Goal: Transaction & Acquisition: Download file/media

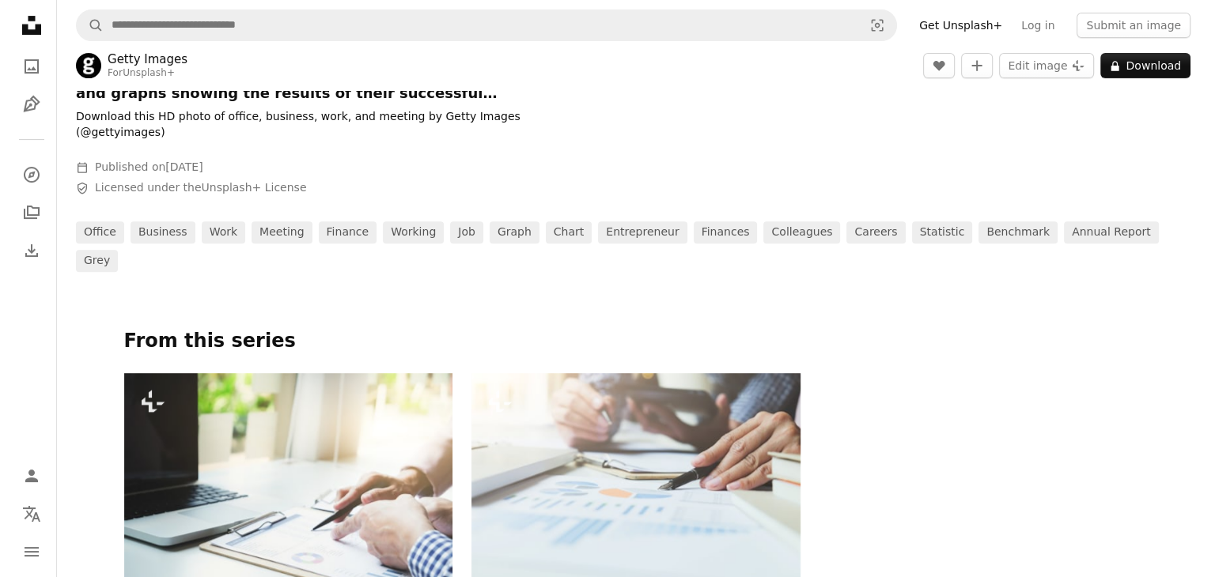
scroll to position [712, 0]
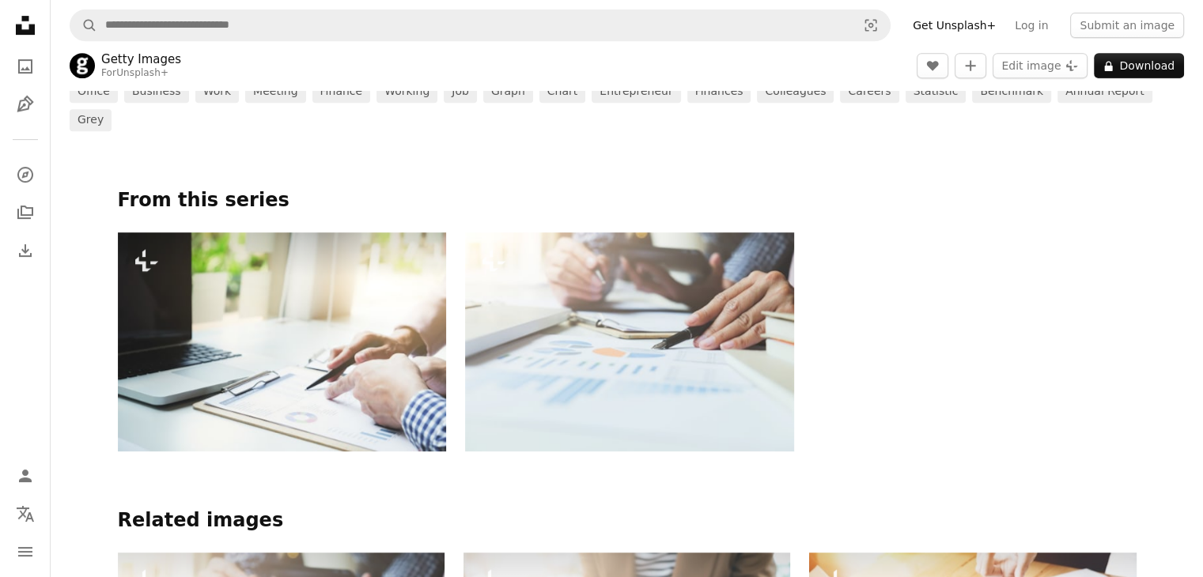
click at [316, 311] on img at bounding box center [282, 342] width 329 height 219
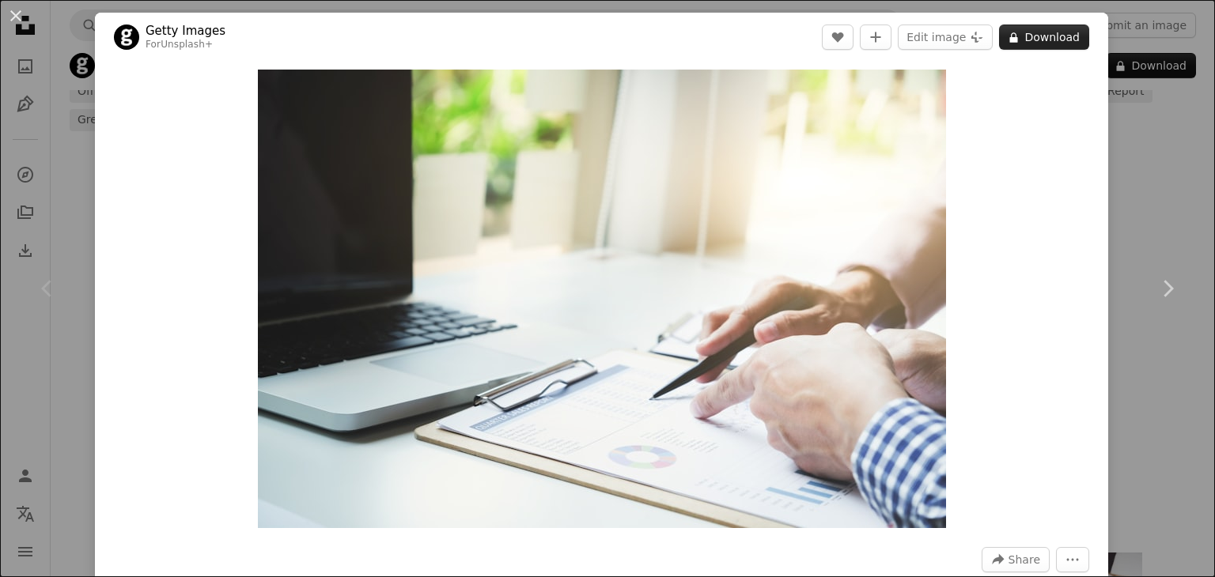
click at [1048, 44] on button "A lock Download" at bounding box center [1044, 37] width 90 height 25
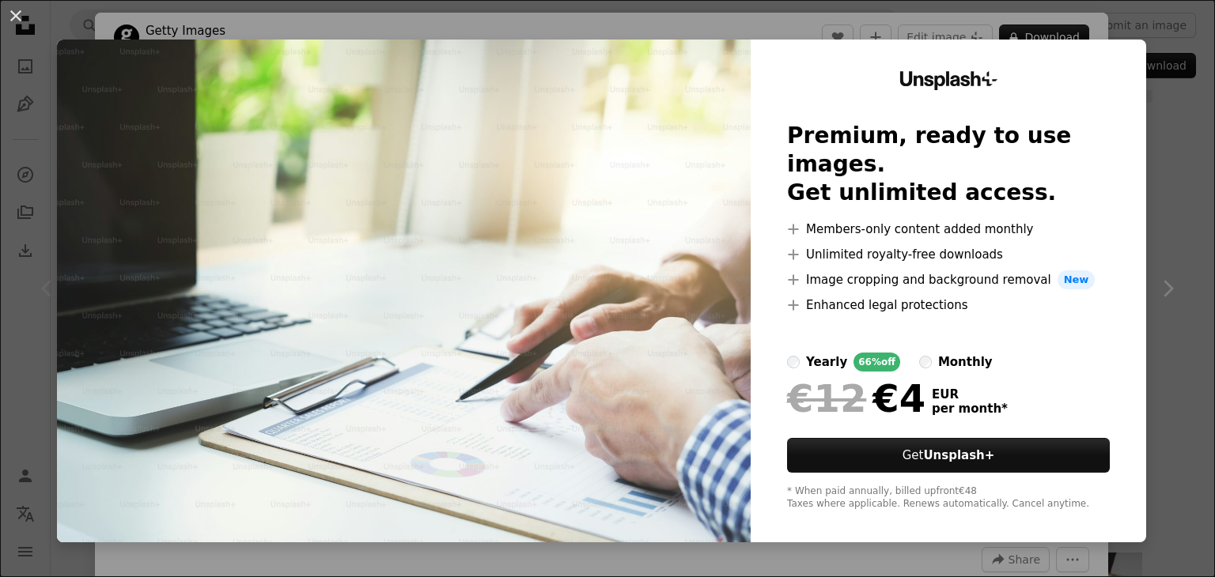
click at [1177, 162] on div "An X shape Unsplash+ Premium, ready to use images. Get unlimited access. A plus…" at bounding box center [607, 288] width 1215 height 577
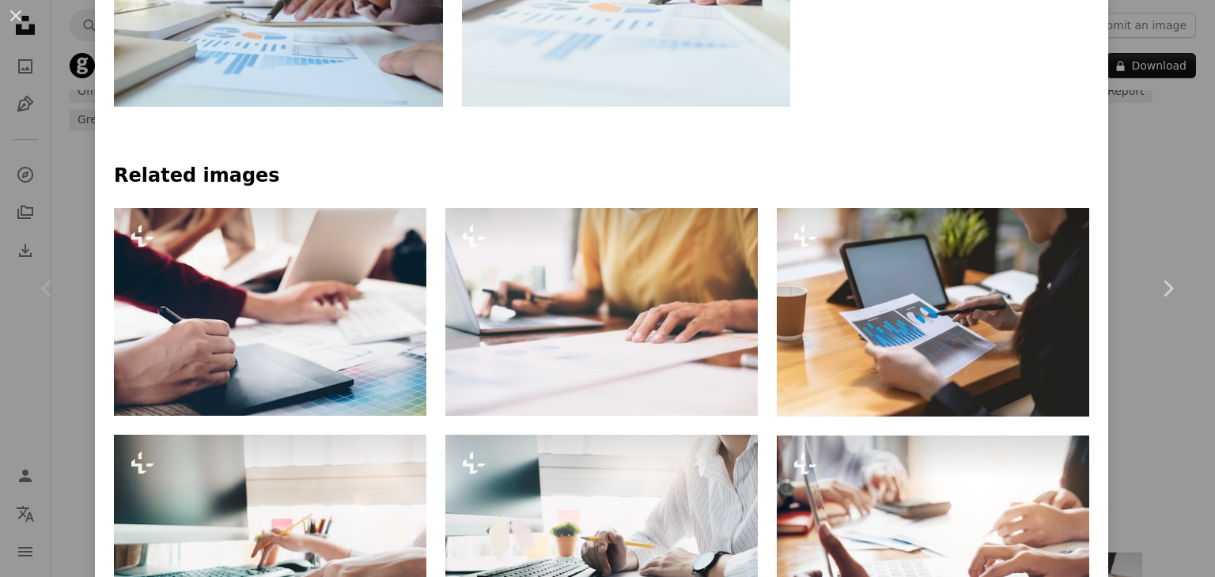
scroll to position [870, 0]
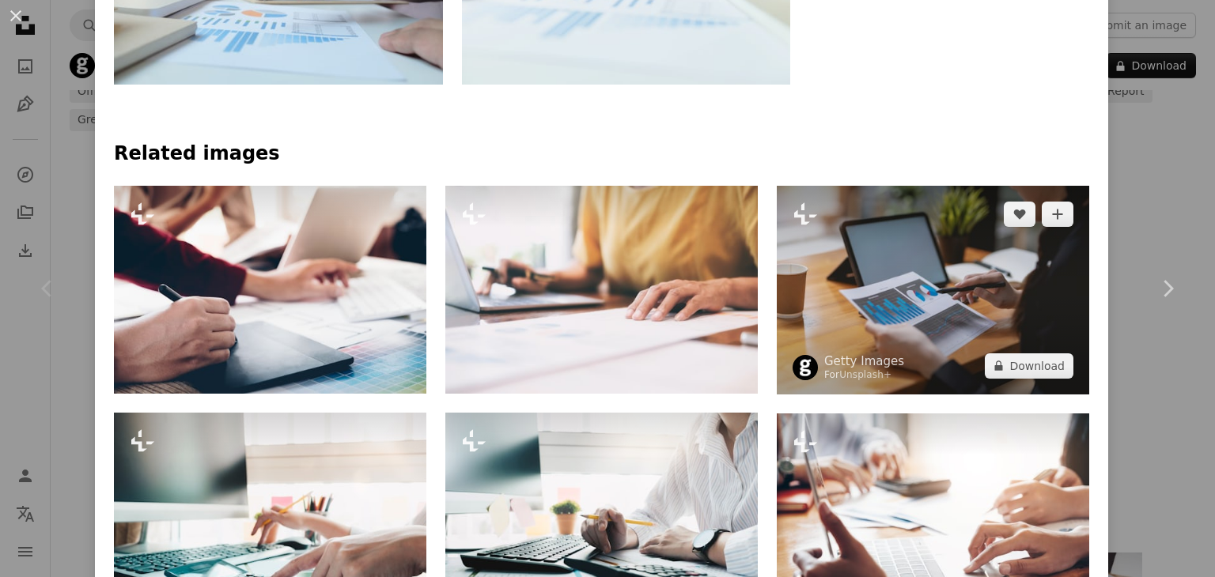
click at [933, 298] on img at bounding box center [933, 290] width 312 height 209
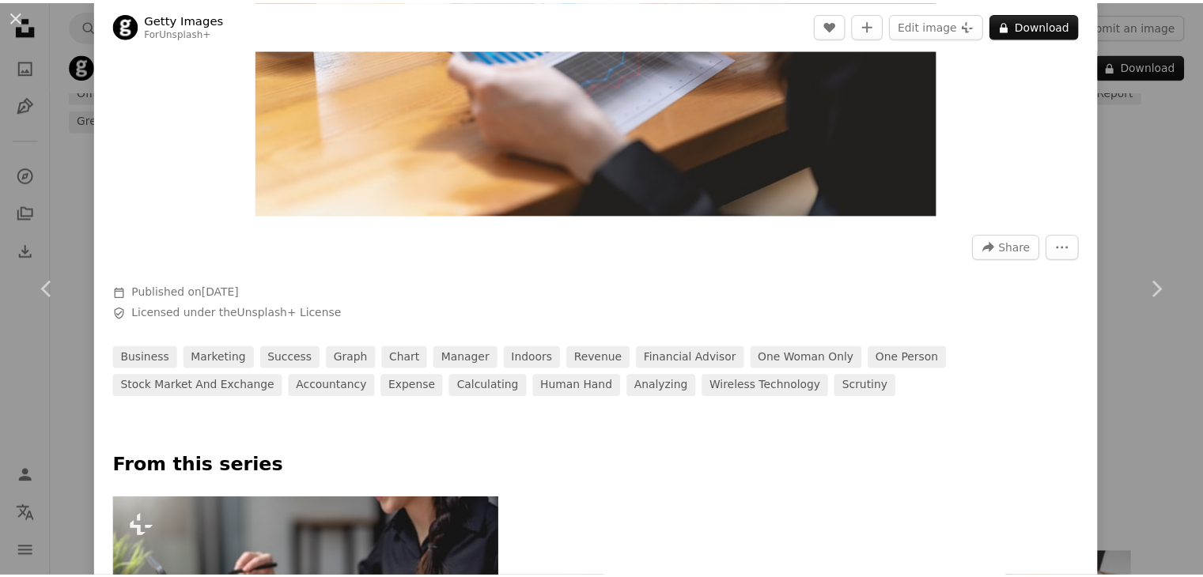
scroll to position [316, 0]
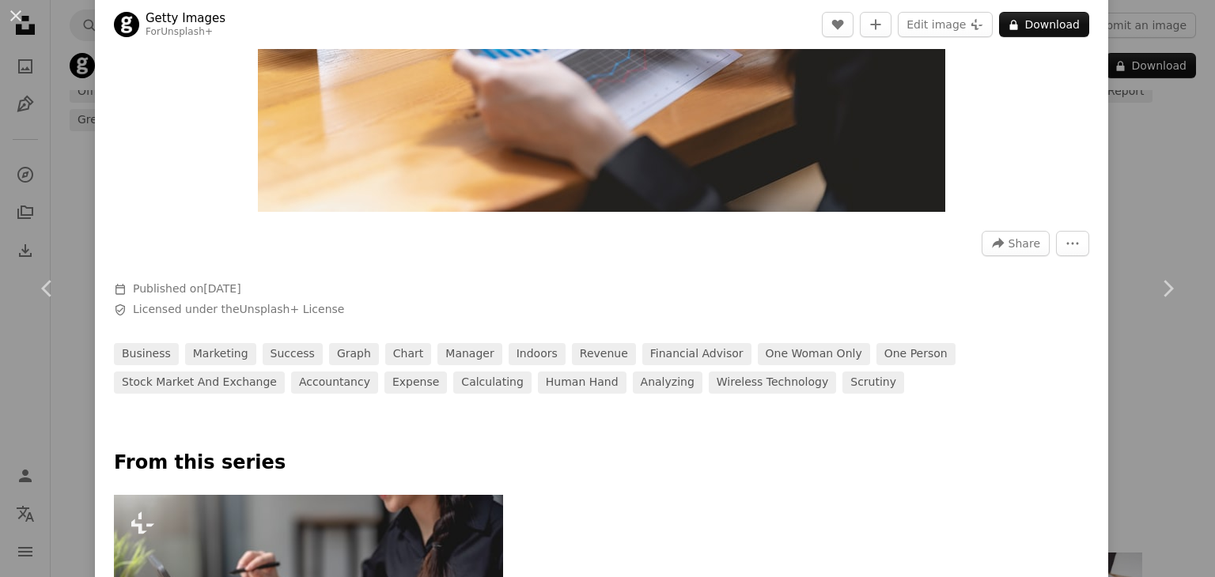
click at [1145, 168] on div "An X shape Chevron left Chevron right Getty Images For Unsplash+ A heart A plus…" at bounding box center [607, 288] width 1215 height 577
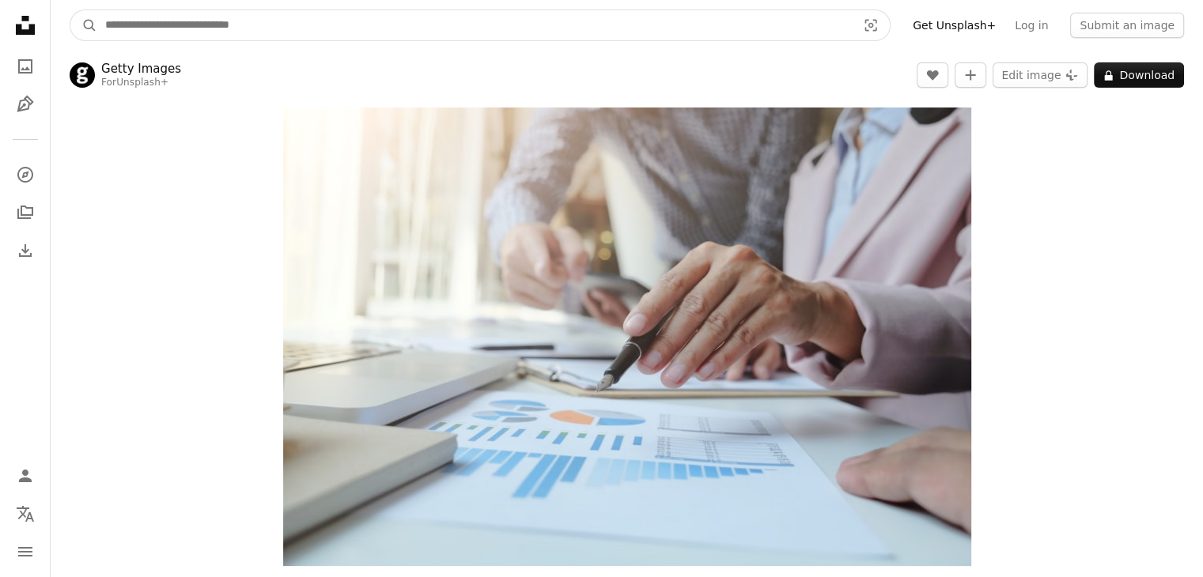
click at [419, 21] on input "Find visuals sitewide" at bounding box center [474, 25] width 755 height 30
type input "******"
click at [70, 10] on button "A magnifying glass" at bounding box center [83, 25] width 27 height 30
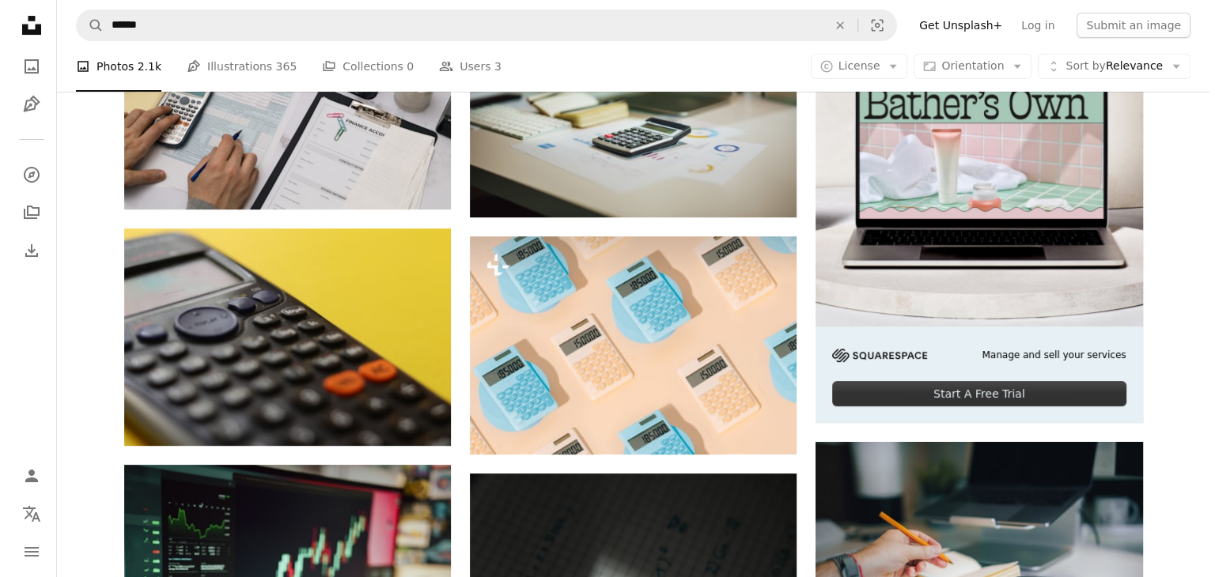
scroll to position [395, 0]
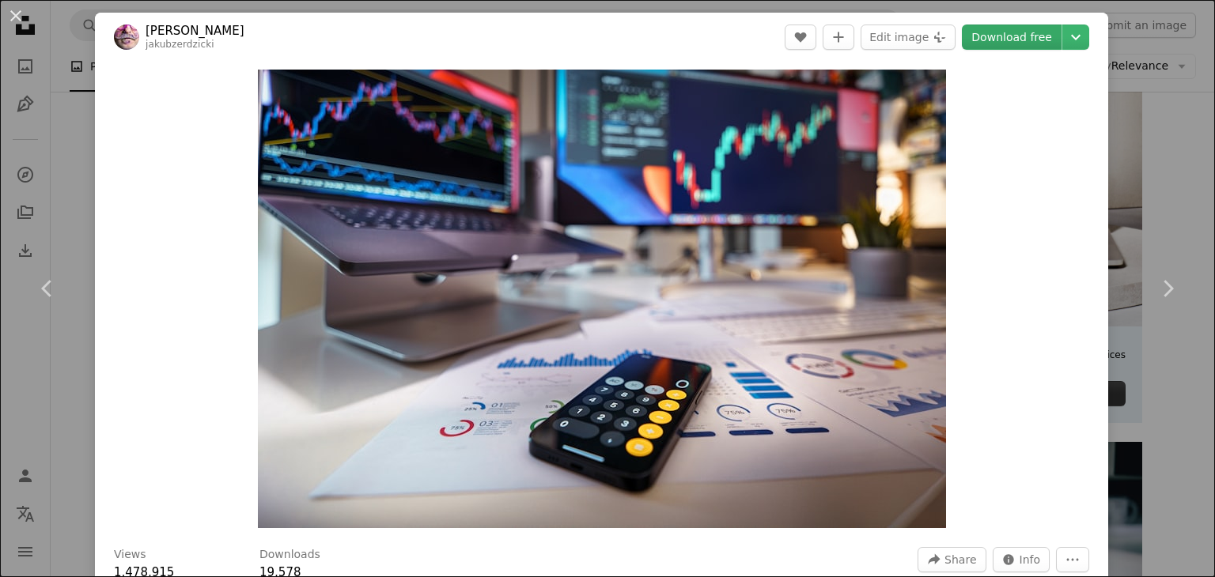
click at [1003, 42] on link "Download free" at bounding box center [1012, 37] width 100 height 25
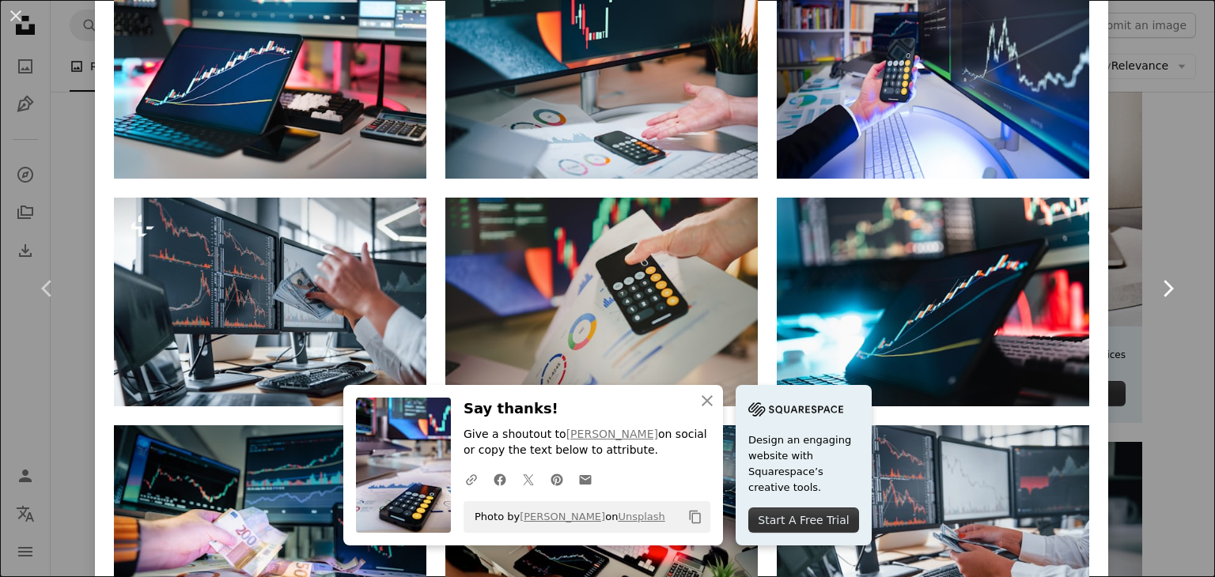
scroll to position [1186, 0]
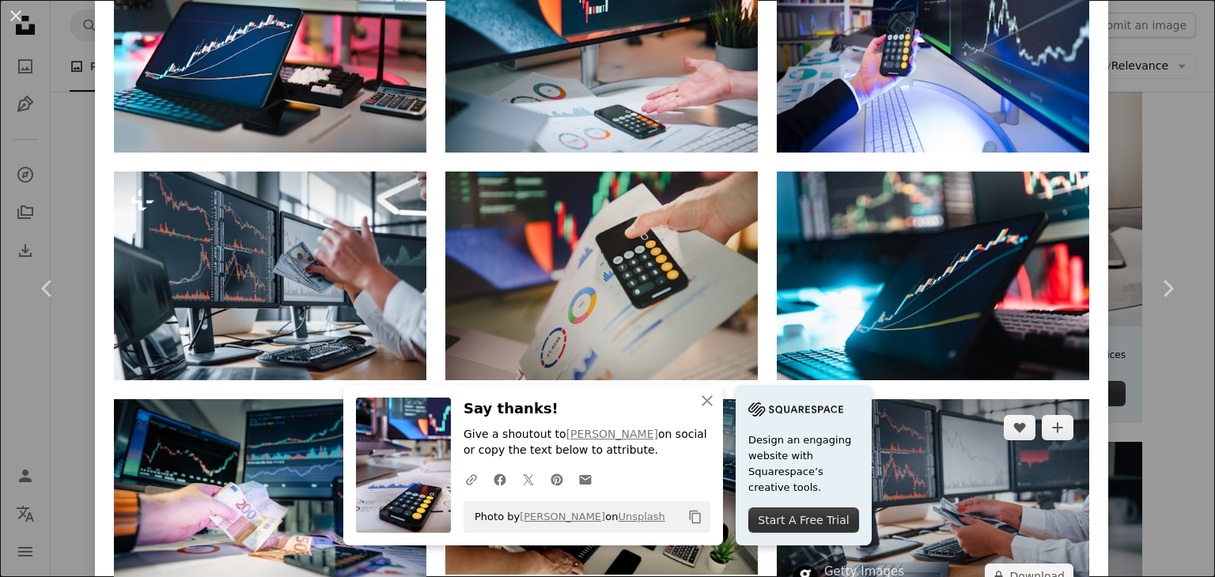
click at [997, 399] on img at bounding box center [933, 502] width 312 height 206
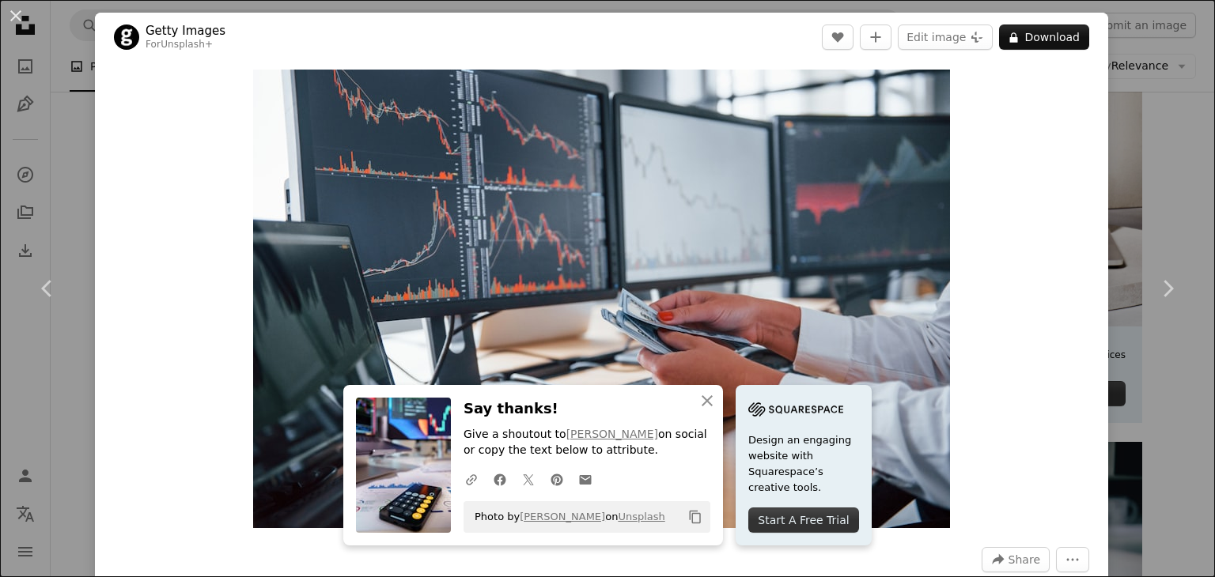
click at [1122, 64] on div "An X shape Chevron left Chevron right An X shape Close Say thanks! Give a shout…" at bounding box center [607, 288] width 1215 height 577
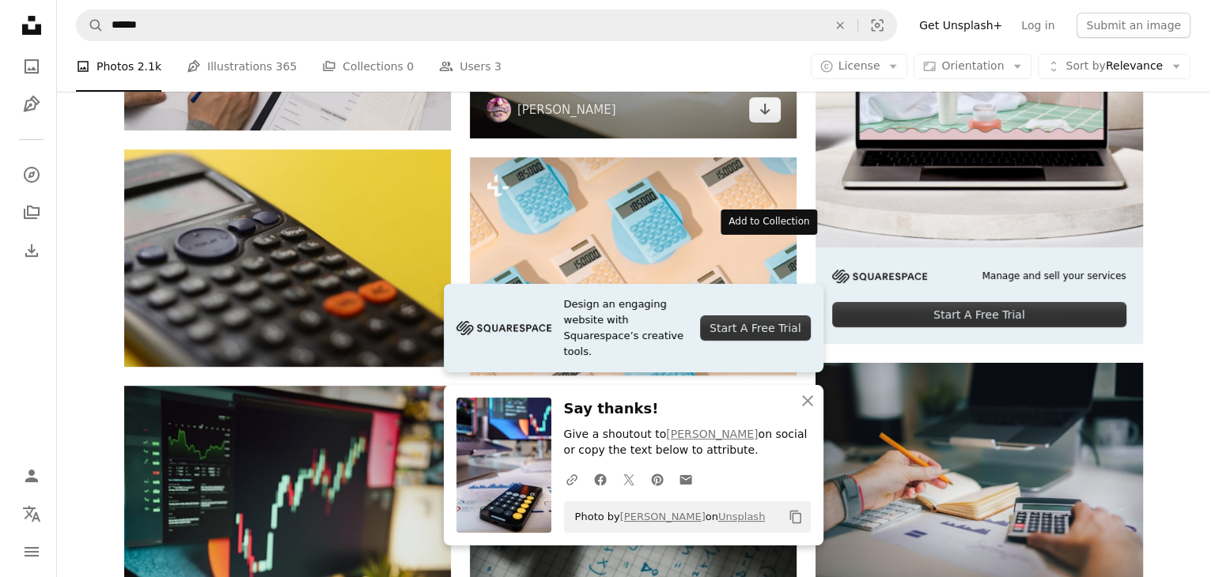
scroll to position [633, 0]
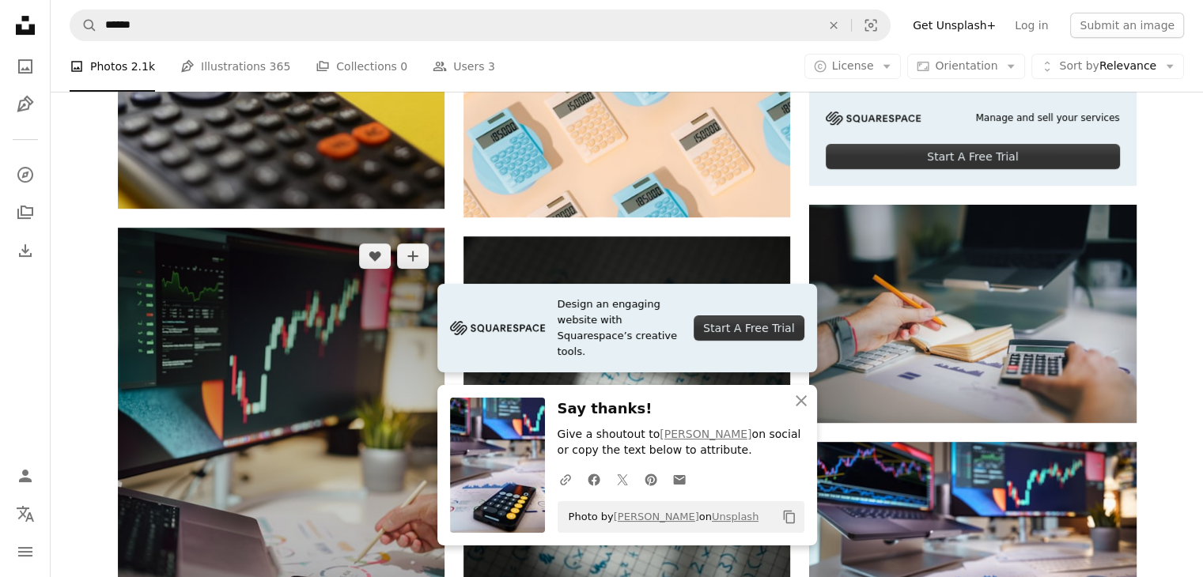
click at [345, 336] on img at bounding box center [281, 473] width 327 height 490
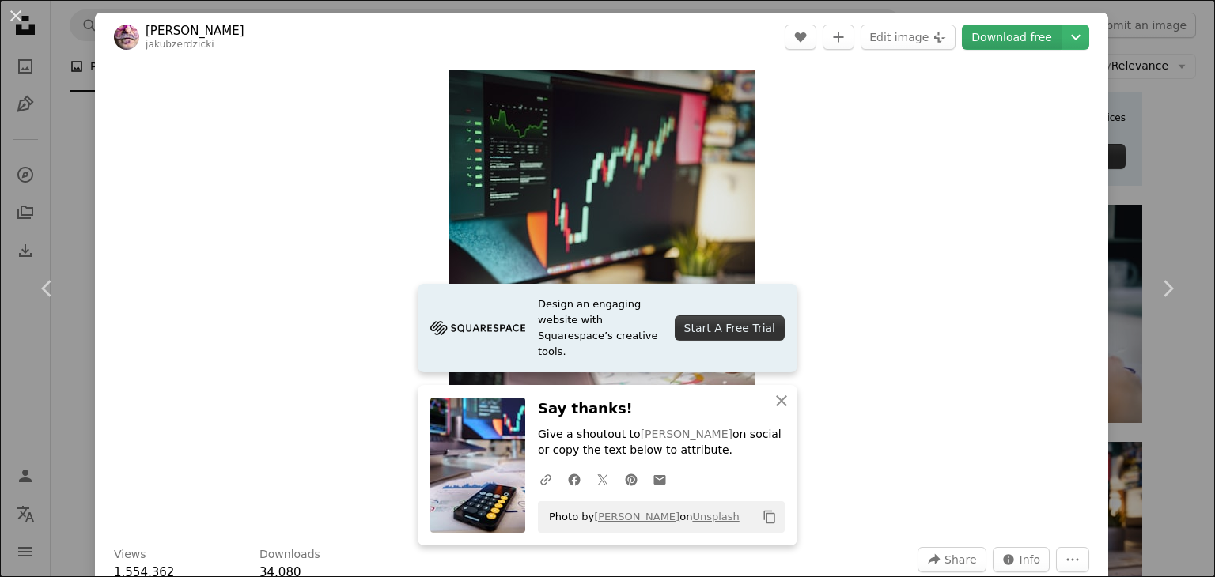
click at [1018, 38] on link "Download free" at bounding box center [1012, 37] width 100 height 25
